Goal: Information Seeking & Learning: Learn about a topic

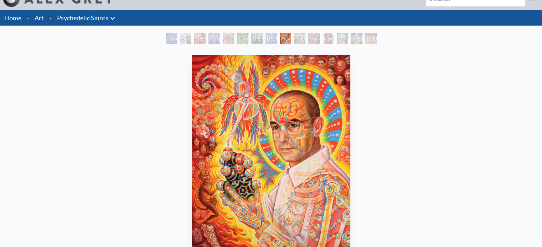
scroll to position [36, 0]
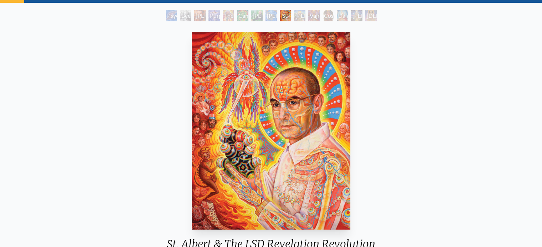
click at [308, 18] on div "Vajra Guru" at bounding box center [313, 15] width 11 height 11
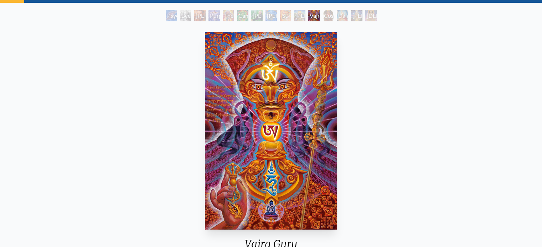
click at [327, 20] on div "Cosmic Christ" at bounding box center [327, 15] width 11 height 11
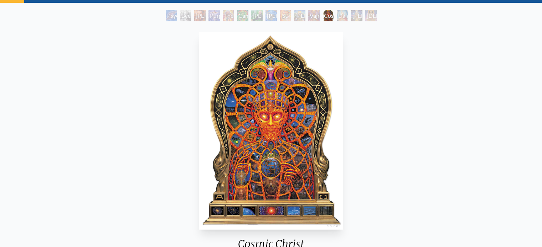
click at [168, 18] on div "Psychedelic Healing" at bounding box center [171, 15] width 11 height 11
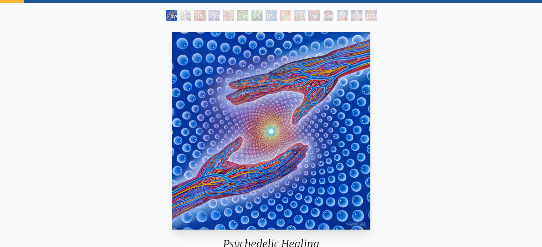
click at [205, 15] on div "[PERSON_NAME] M.D., Cartographer of Consciousness" at bounding box center [199, 15] width 11 height 11
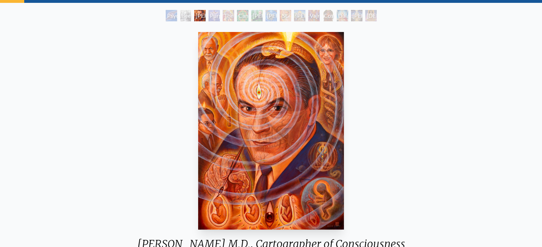
click at [181, 20] on div "Beethoven" at bounding box center [185, 15] width 11 height 11
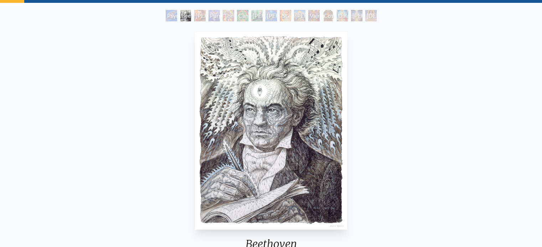
click at [198, 18] on div "[PERSON_NAME] M.D., Cartographer of Consciousness" at bounding box center [199, 15] width 11 height 11
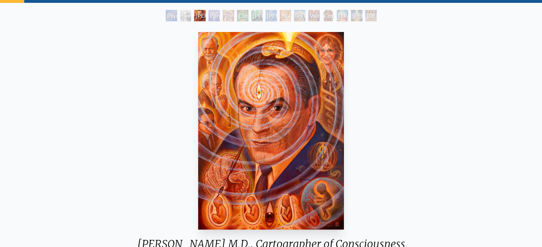
click at [214, 19] on div "Purple [DEMOGRAPHIC_DATA]" at bounding box center [213, 15] width 11 height 11
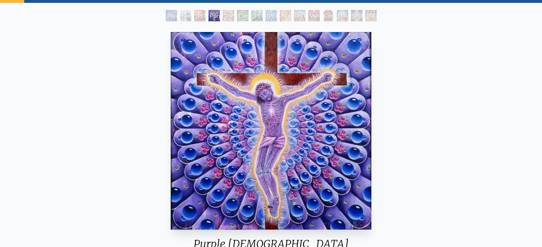
click at [228, 20] on div "The Shulgins and their Alchemical Angels" at bounding box center [228, 15] width 11 height 11
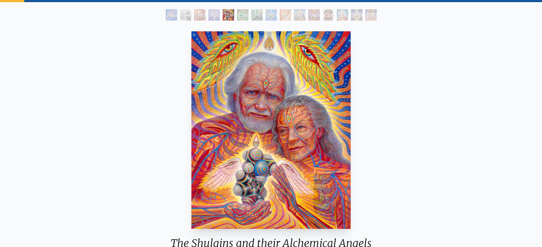
scroll to position [36, 0]
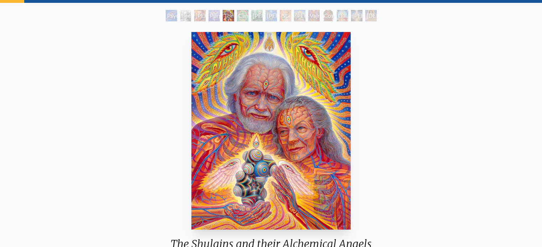
click at [242, 19] on div "Cannabacchus" at bounding box center [242, 15] width 11 height 11
